Goal: Use online tool/utility: Utilize a website feature to perform a specific function

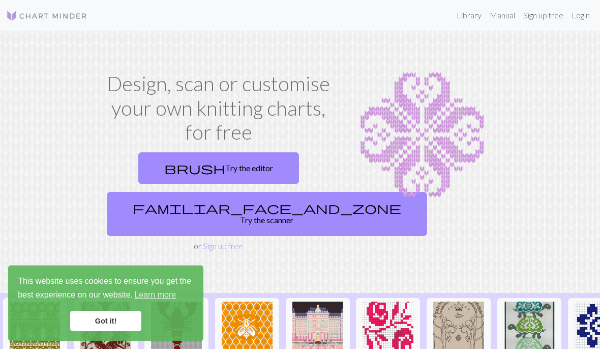
click at [240, 166] on link "brush Try the editor" at bounding box center [218, 168] width 161 height 32
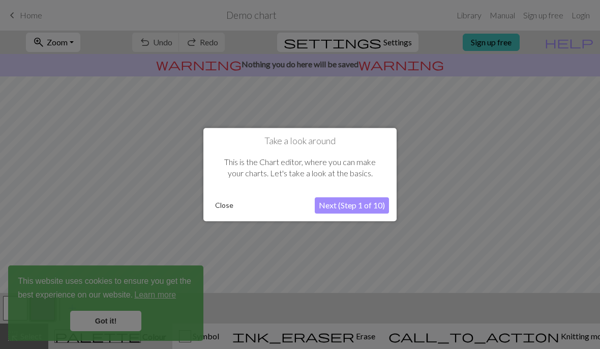
click at [356, 209] on button "Next (Step 1 of 10)" at bounding box center [352, 205] width 74 height 16
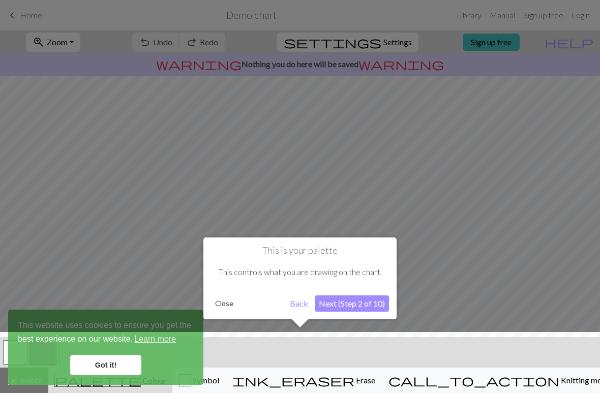
click at [114, 348] on div at bounding box center [300, 365] width 611 height 66
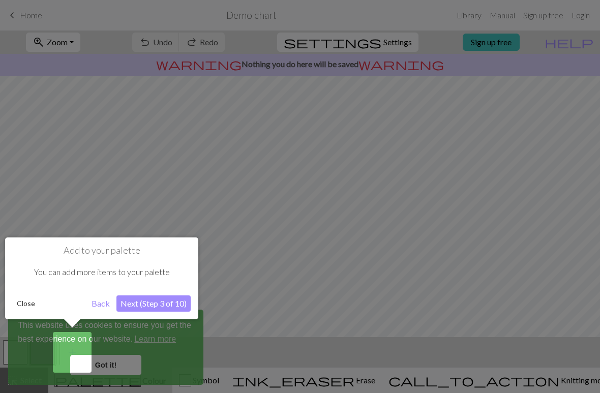
click at [167, 307] on button "Next (Step 3 of 10)" at bounding box center [154, 304] width 74 height 16
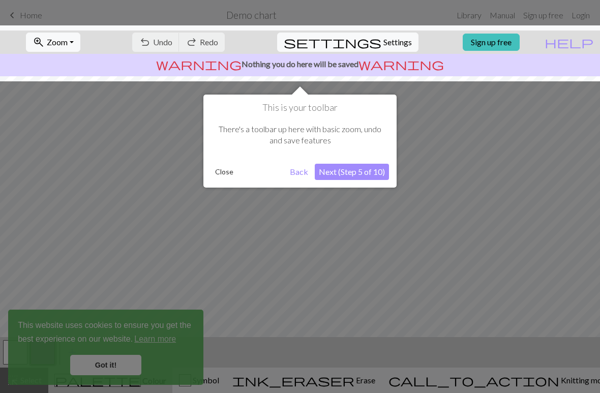
click at [364, 176] on button "Next (Step 5 of 10)" at bounding box center [352, 172] width 74 height 16
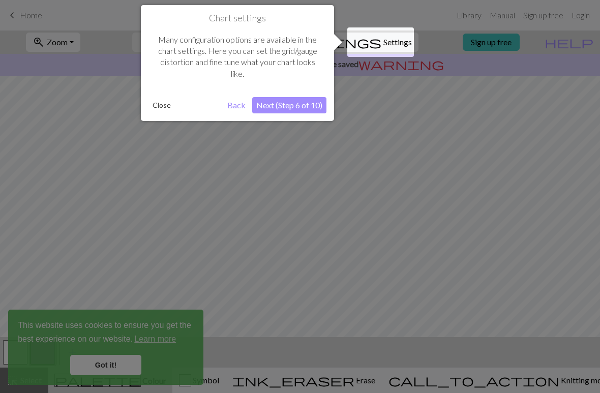
click at [399, 46] on div at bounding box center [381, 42] width 67 height 30
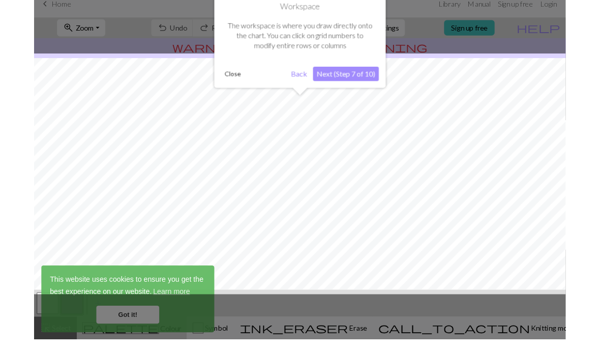
scroll to position [18, 0]
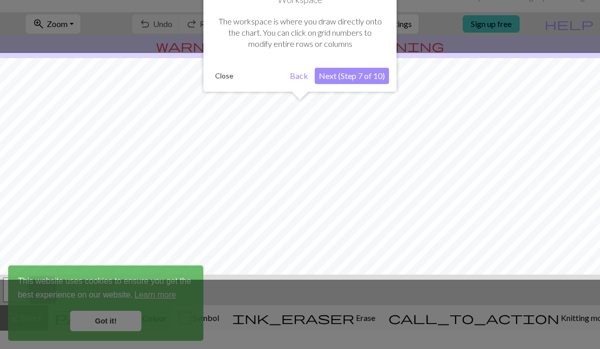
click at [373, 75] on button "Next (Step 7 of 10)" at bounding box center [352, 76] width 74 height 16
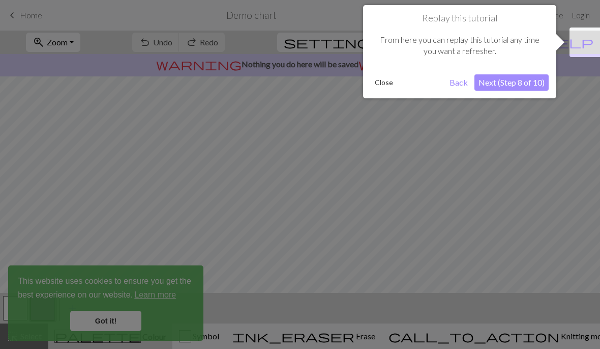
click at [521, 82] on button "Next (Step 8 of 10)" at bounding box center [512, 82] width 74 height 16
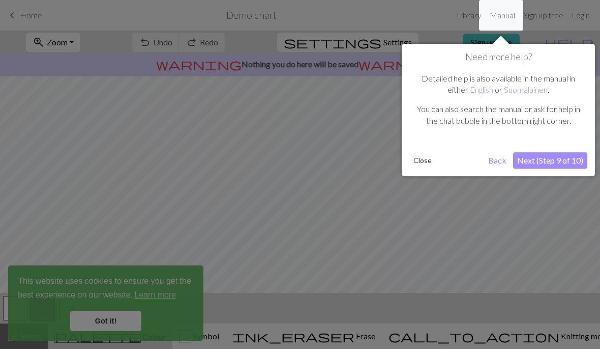
click at [571, 159] on button "Next (Step 9 of 10)" at bounding box center [550, 160] width 74 height 16
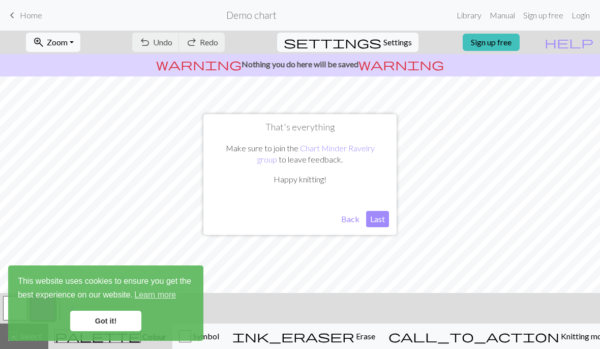
click at [379, 221] on button "Last" at bounding box center [377, 219] width 23 height 16
click at [512, 348] on button "call_to_action Knitting mode Knitting mode" at bounding box center [500, 335] width 236 height 25
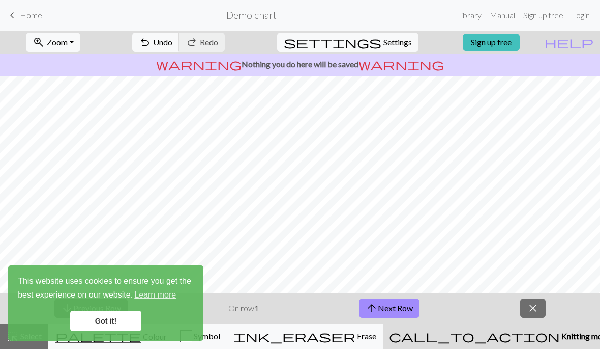
click at [512, 348] on button "call_to_action Knitting mode Knitting mode" at bounding box center [500, 335] width 235 height 25
click at [535, 313] on span "close" at bounding box center [533, 308] width 12 height 14
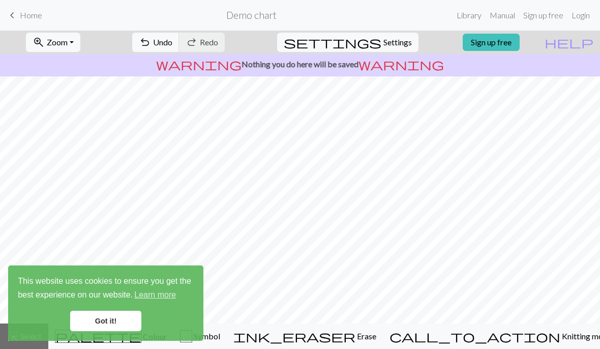
click at [114, 323] on link "Got it!" at bounding box center [105, 320] width 71 height 20
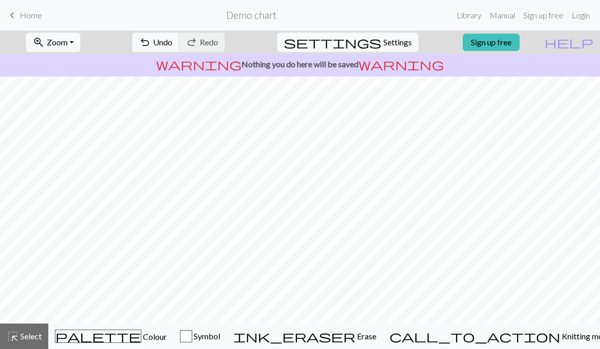
click at [141, 337] on span "Colour" at bounding box center [153, 336] width 25 height 10
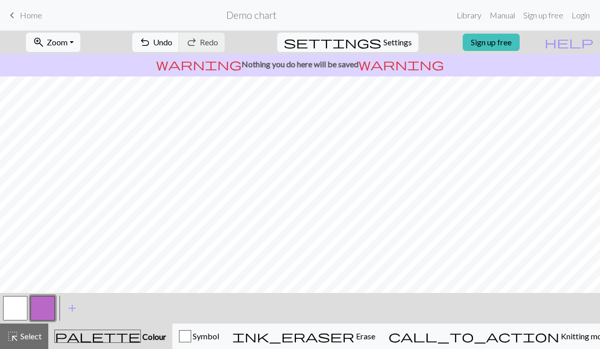
click at [24, 304] on button "button" at bounding box center [15, 308] width 24 height 24
click at [48, 308] on button "button" at bounding box center [43, 308] width 24 height 24
click at [20, 303] on button "button" at bounding box center [15, 308] width 24 height 24
click at [75, 309] on span "add" at bounding box center [72, 308] width 12 height 14
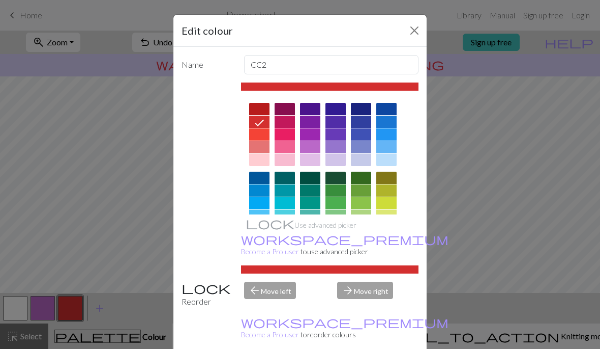
click at [72, 312] on div "Edit colour Name CC2 Use advanced picker workspace_premium Become a Pro user to…" at bounding box center [300, 174] width 600 height 349
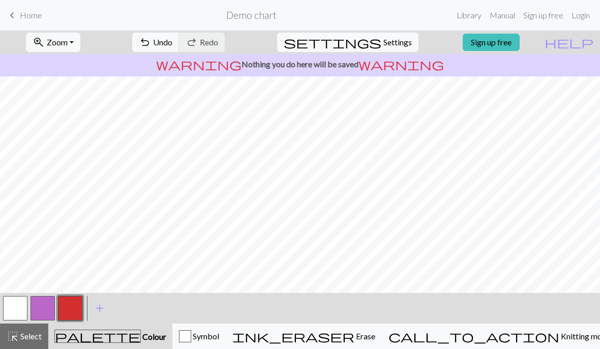
click at [96, 316] on button "add Add a colour" at bounding box center [99, 307] width 25 height 25
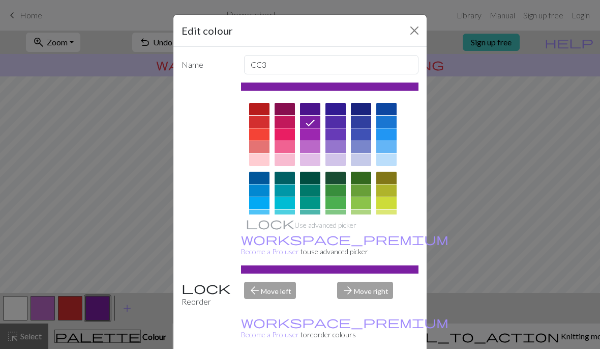
click at [128, 307] on div "Edit colour Name CC3 Use advanced picker workspace_premium Become a Pro user to…" at bounding box center [300, 174] width 600 height 349
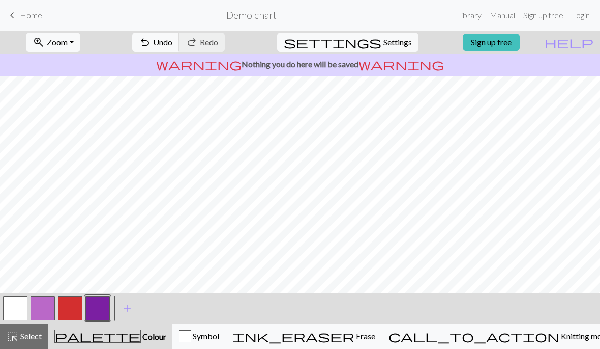
click at [101, 309] on button "button" at bounding box center [97, 308] width 24 height 24
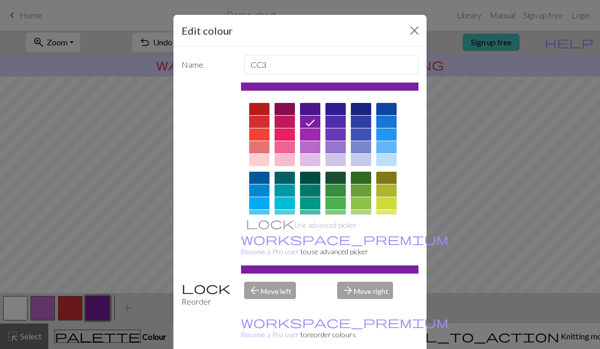
click at [341, 177] on div at bounding box center [336, 177] width 20 height 12
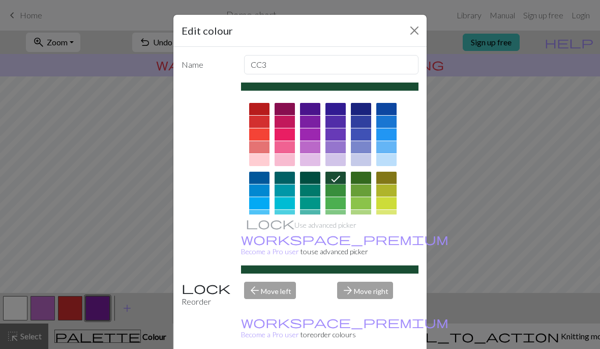
click at [339, 191] on div at bounding box center [336, 190] width 20 height 12
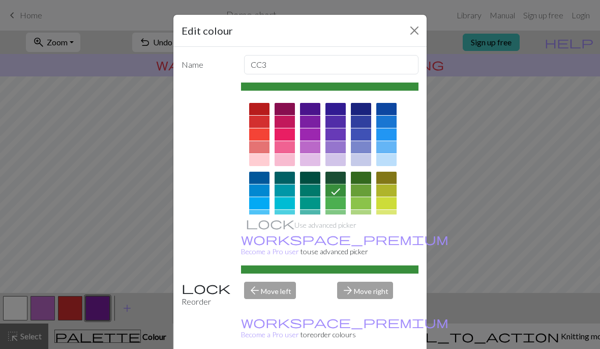
click at [340, 203] on div at bounding box center [336, 203] width 20 height 12
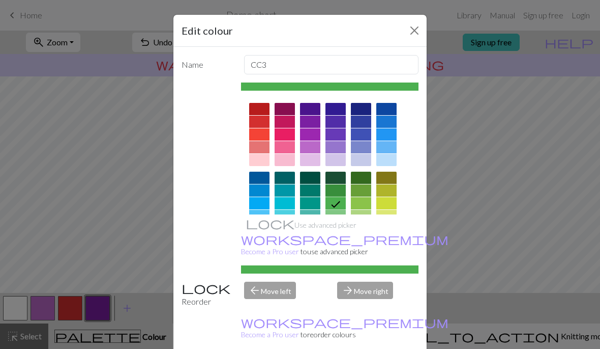
click at [380, 281] on div "arrow_forward Move right" at bounding box center [378, 294] width 94 height 26
click at [375, 281] on div "arrow_forward Move right" at bounding box center [378, 294] width 94 height 26
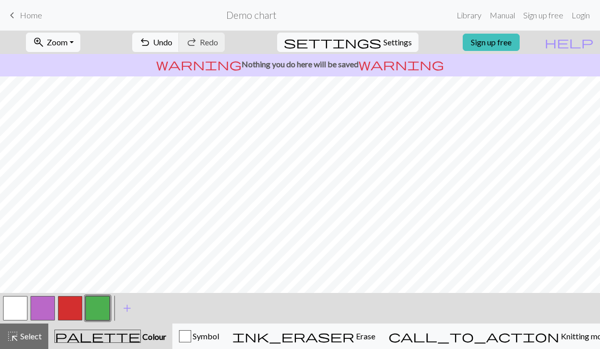
click at [560, 338] on span "Knitting mode" at bounding box center [585, 336] width 51 height 10
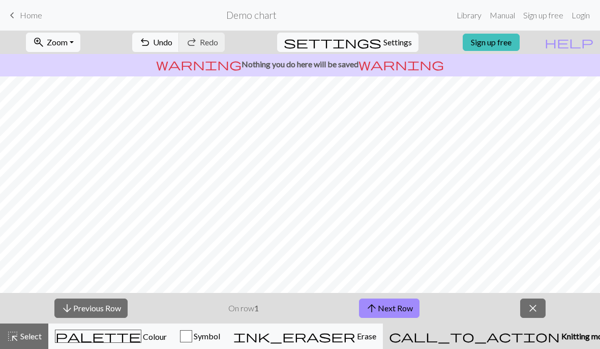
click at [399, 310] on button "arrow_upward Next Row" at bounding box center [389, 307] width 61 height 19
click at [111, 307] on button "arrow_downward Previous Row" at bounding box center [90, 307] width 73 height 19
click at [19, 16] on link "keyboard_arrow_left Home" at bounding box center [24, 15] width 36 height 17
